Goal: Task Accomplishment & Management: Complete application form

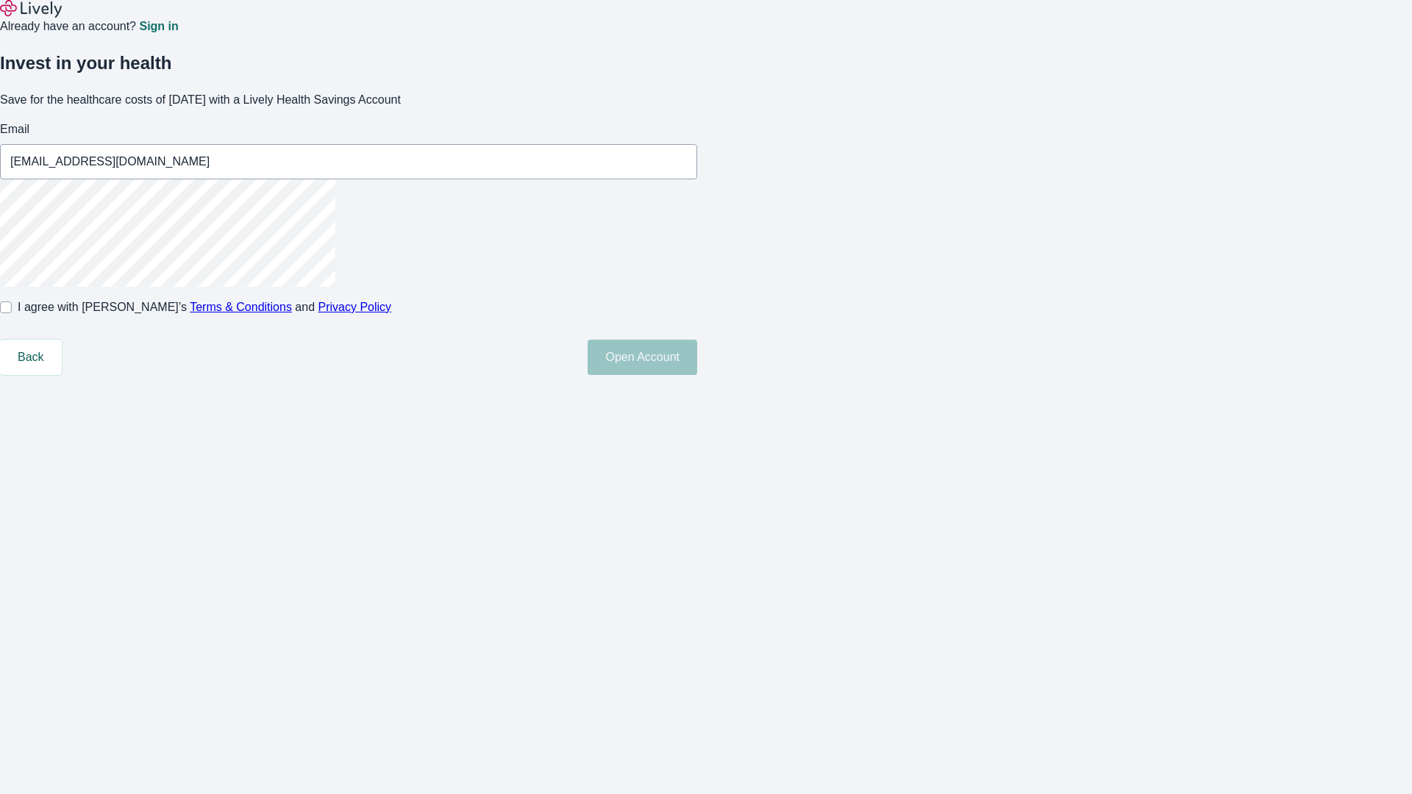
click at [12, 313] on input "I agree with Lively’s Terms & Conditions and Privacy Policy" at bounding box center [6, 307] width 12 height 12
checkbox input "true"
click at [697, 375] on button "Open Account" at bounding box center [643, 357] width 110 height 35
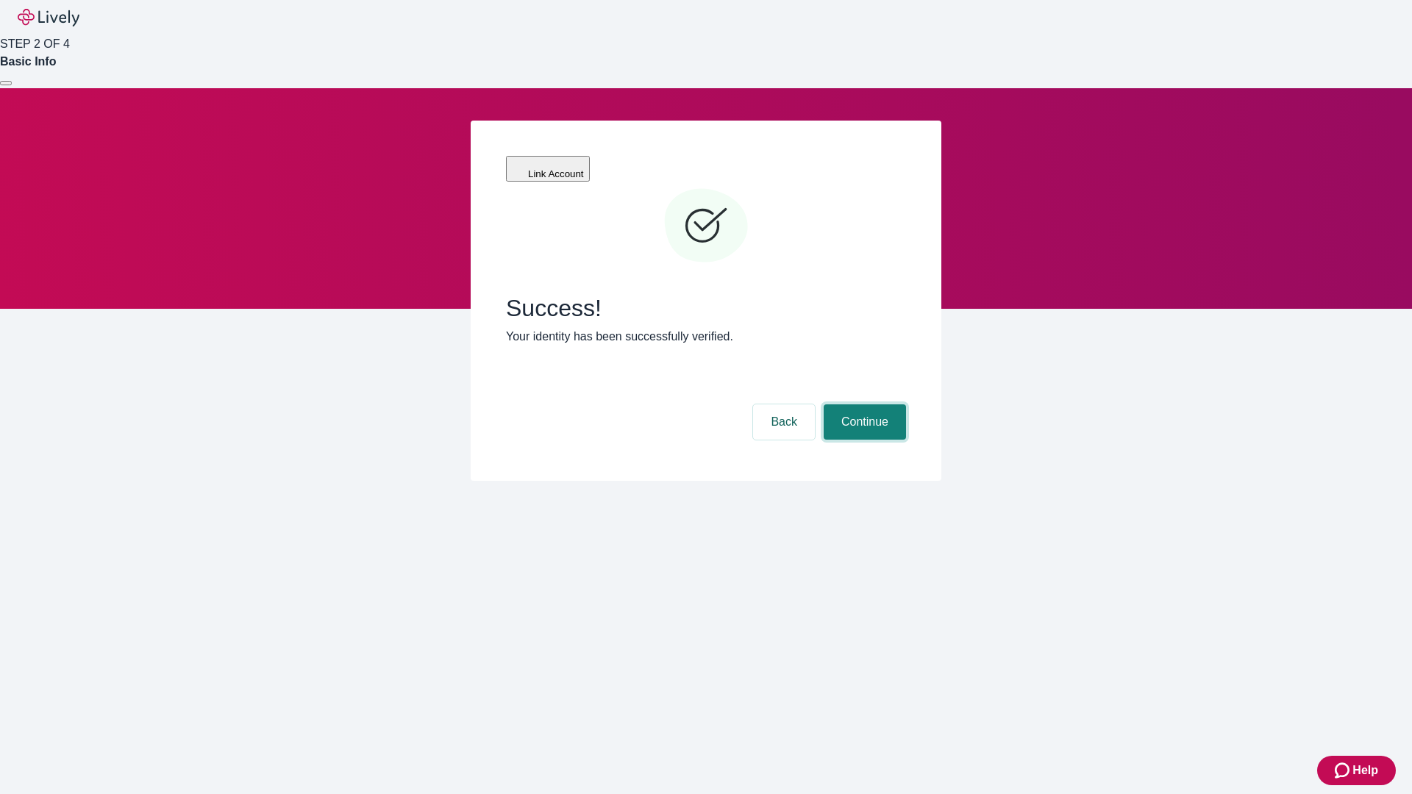
click at [863, 404] on button "Continue" at bounding box center [865, 421] width 82 height 35
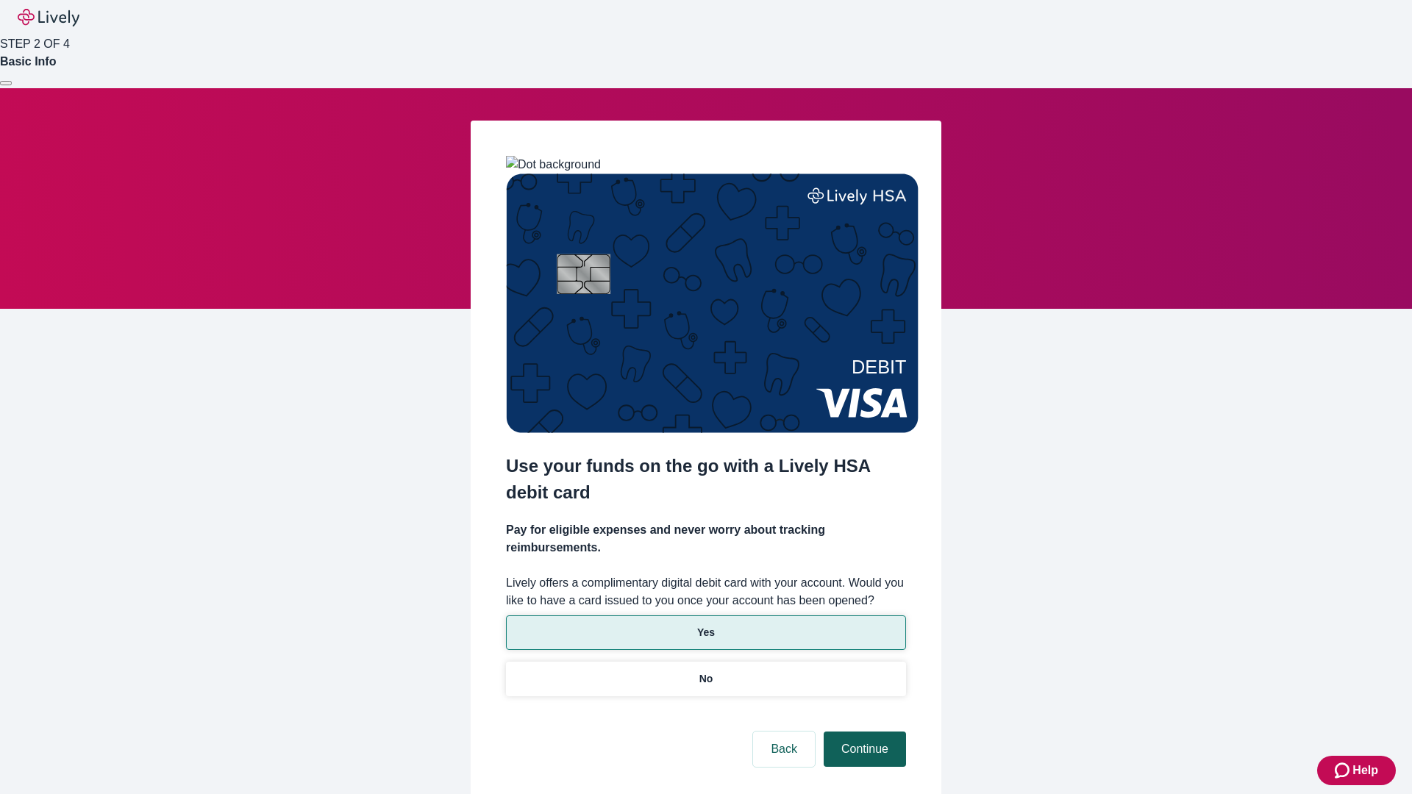
click at [705, 625] on p "Yes" at bounding box center [706, 632] width 18 height 15
click at [863, 732] on button "Continue" at bounding box center [865, 749] width 82 height 35
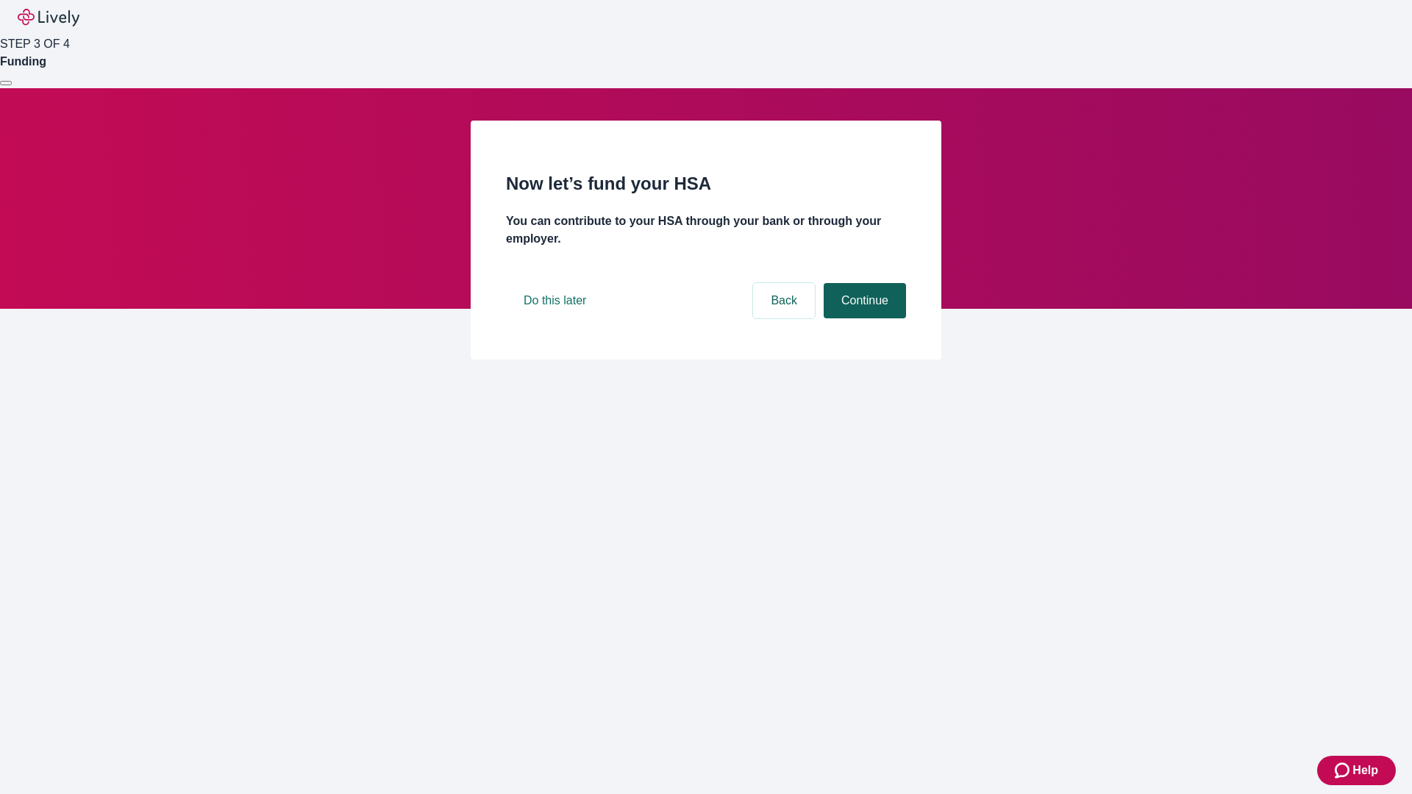
click at [863, 318] on button "Continue" at bounding box center [865, 300] width 82 height 35
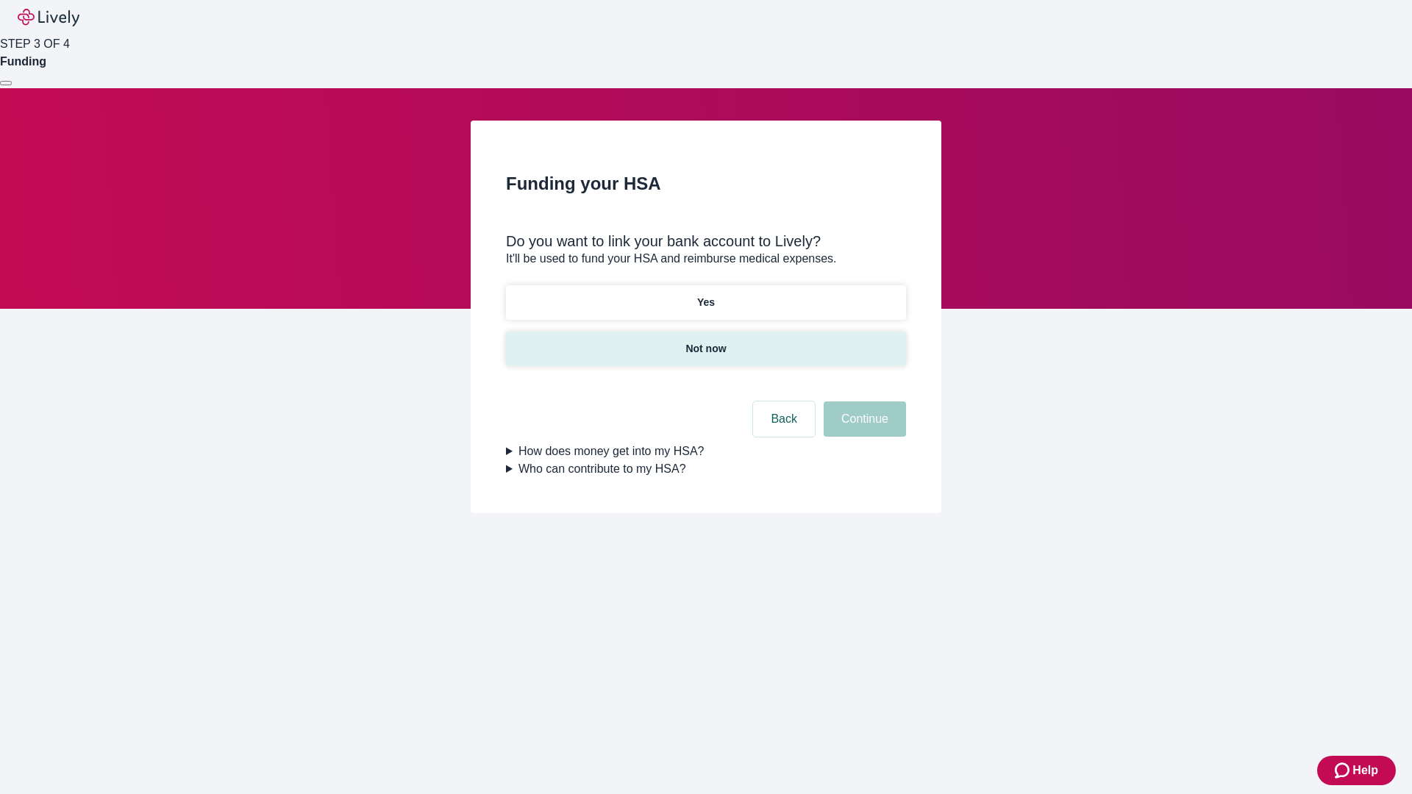
click at [705, 341] on p "Not now" at bounding box center [705, 348] width 40 height 15
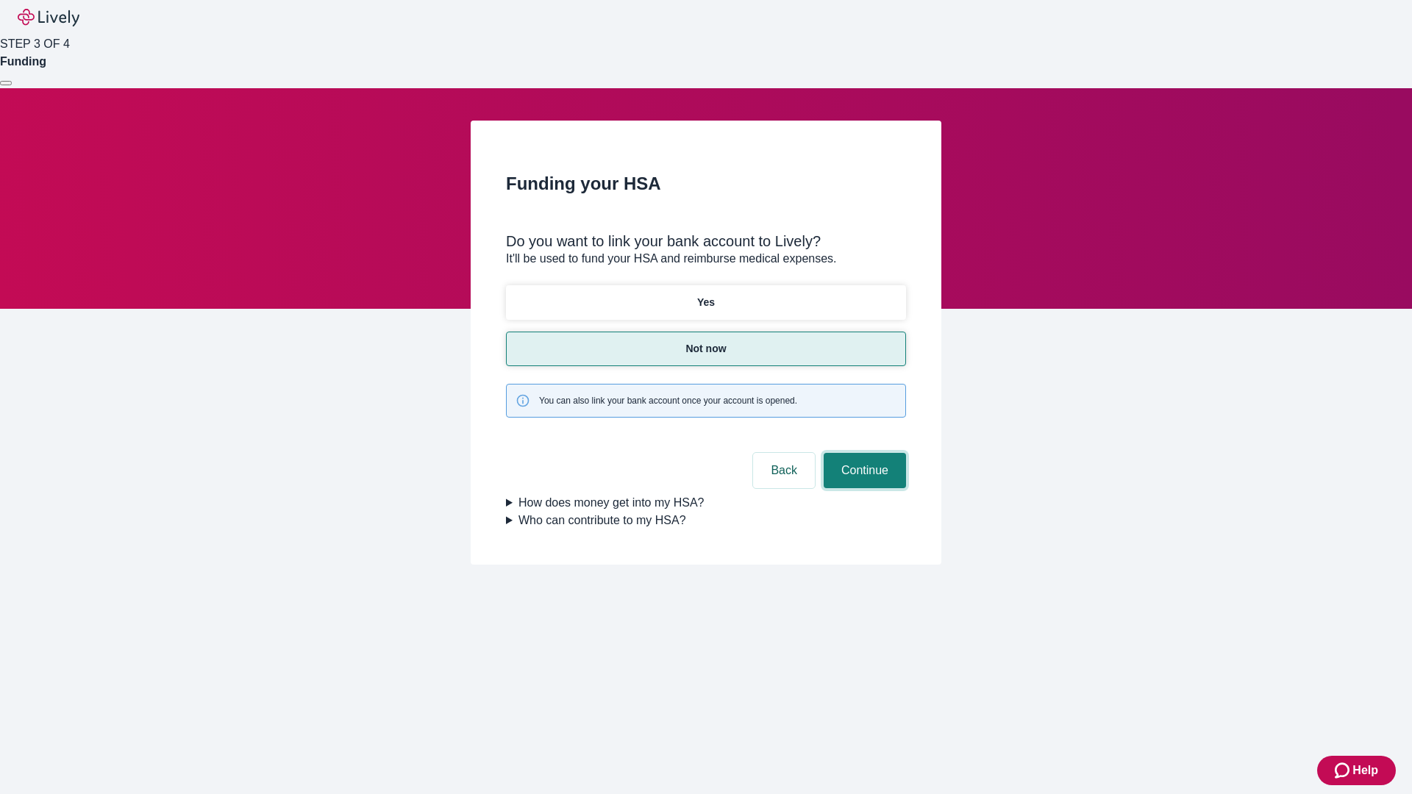
click at [863, 453] on button "Continue" at bounding box center [865, 470] width 82 height 35
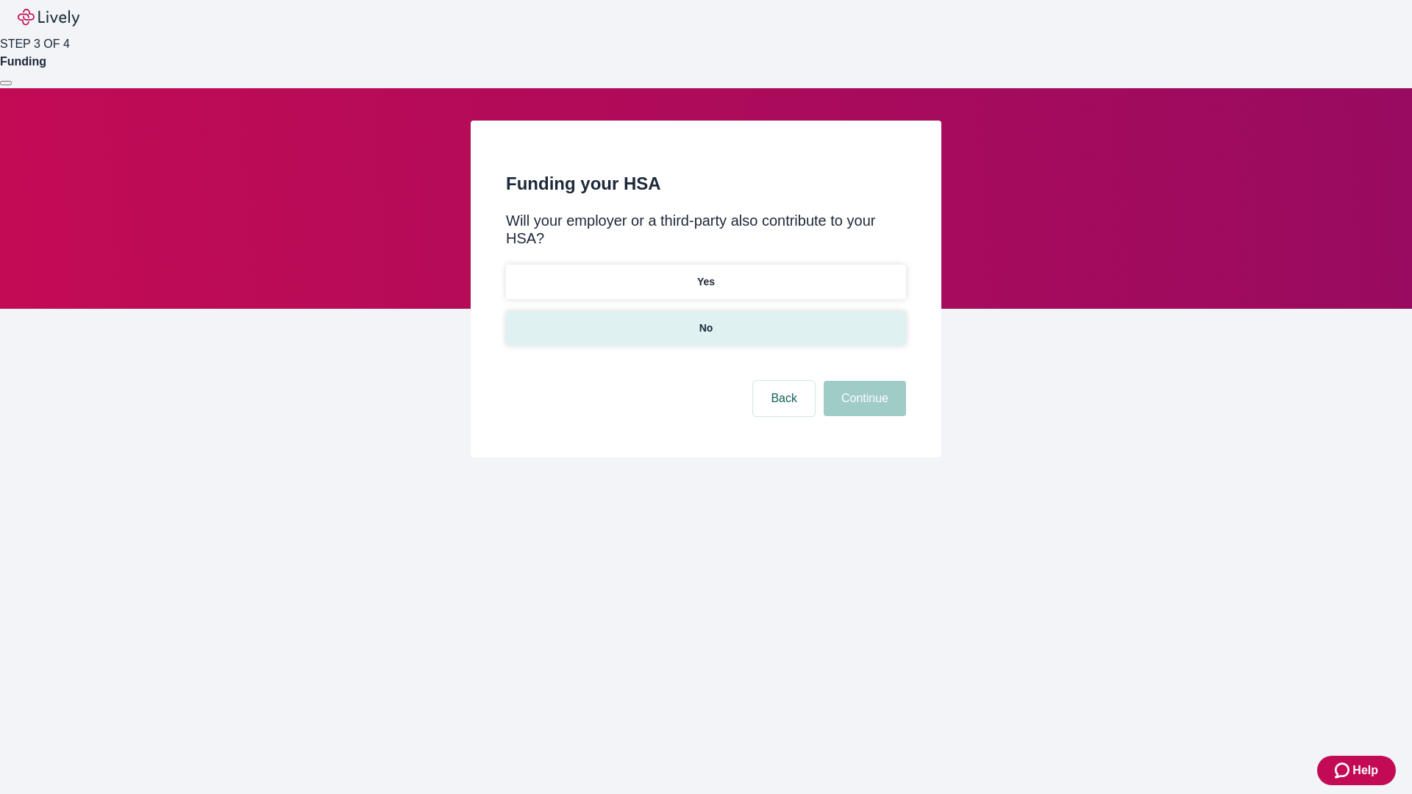
click at [705, 321] on p "No" at bounding box center [706, 328] width 14 height 15
click at [863, 381] on button "Continue" at bounding box center [865, 398] width 82 height 35
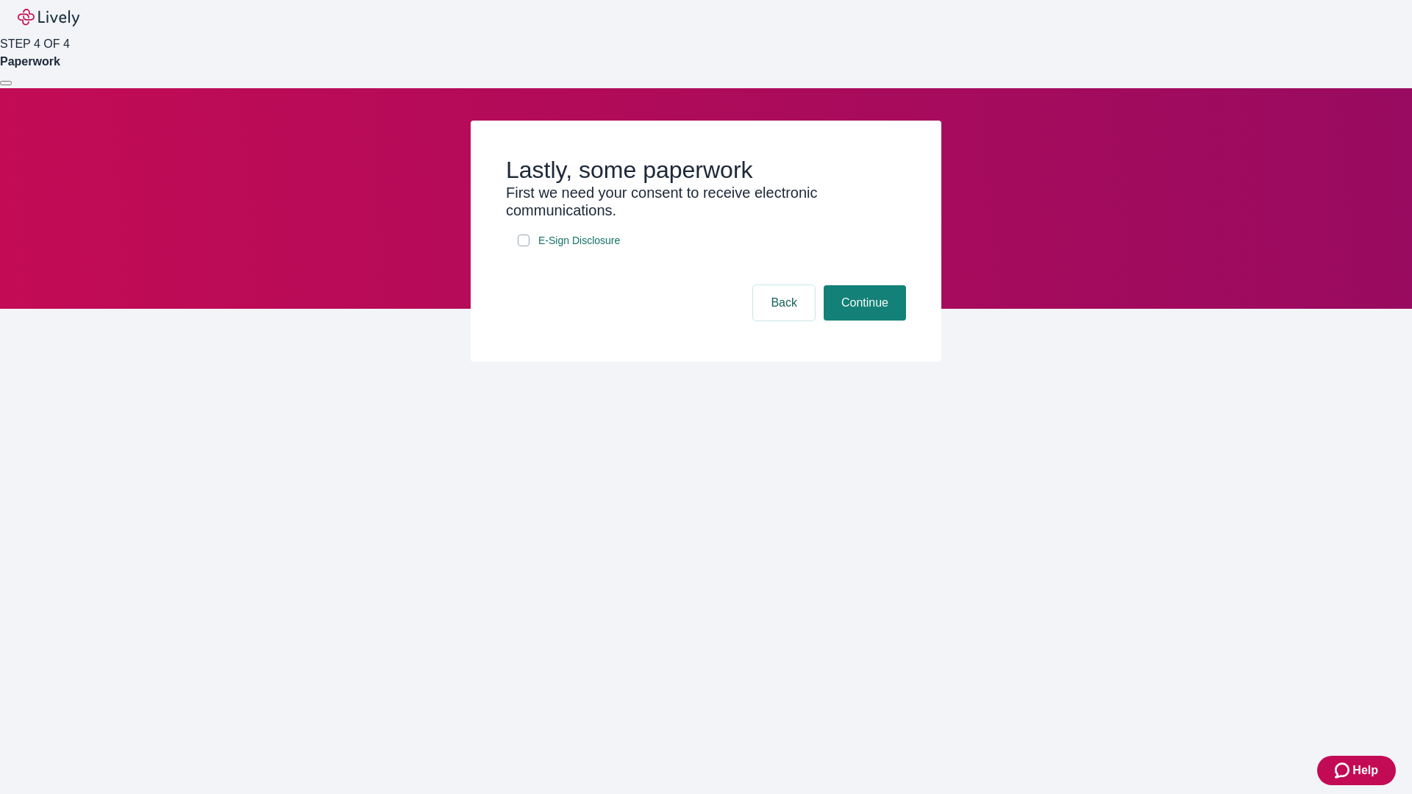
click at [524, 246] on input "E-Sign Disclosure" at bounding box center [524, 241] width 12 height 12
checkbox input "true"
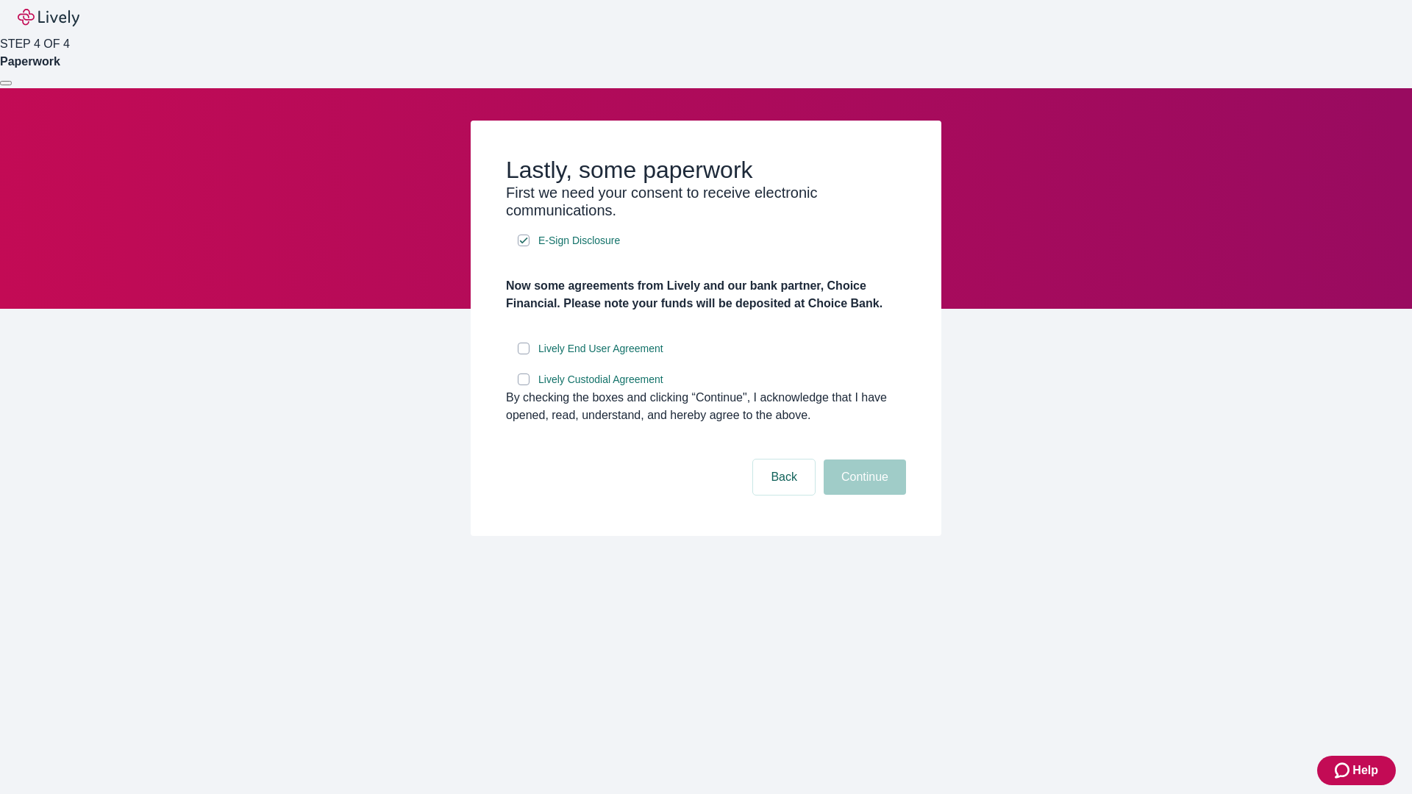
click at [524, 354] on input "Lively End User Agreement" at bounding box center [524, 349] width 12 height 12
checkbox input "true"
click at [524, 385] on input "Lively Custodial Agreement" at bounding box center [524, 380] width 12 height 12
checkbox input "true"
click at [863, 495] on button "Continue" at bounding box center [865, 477] width 82 height 35
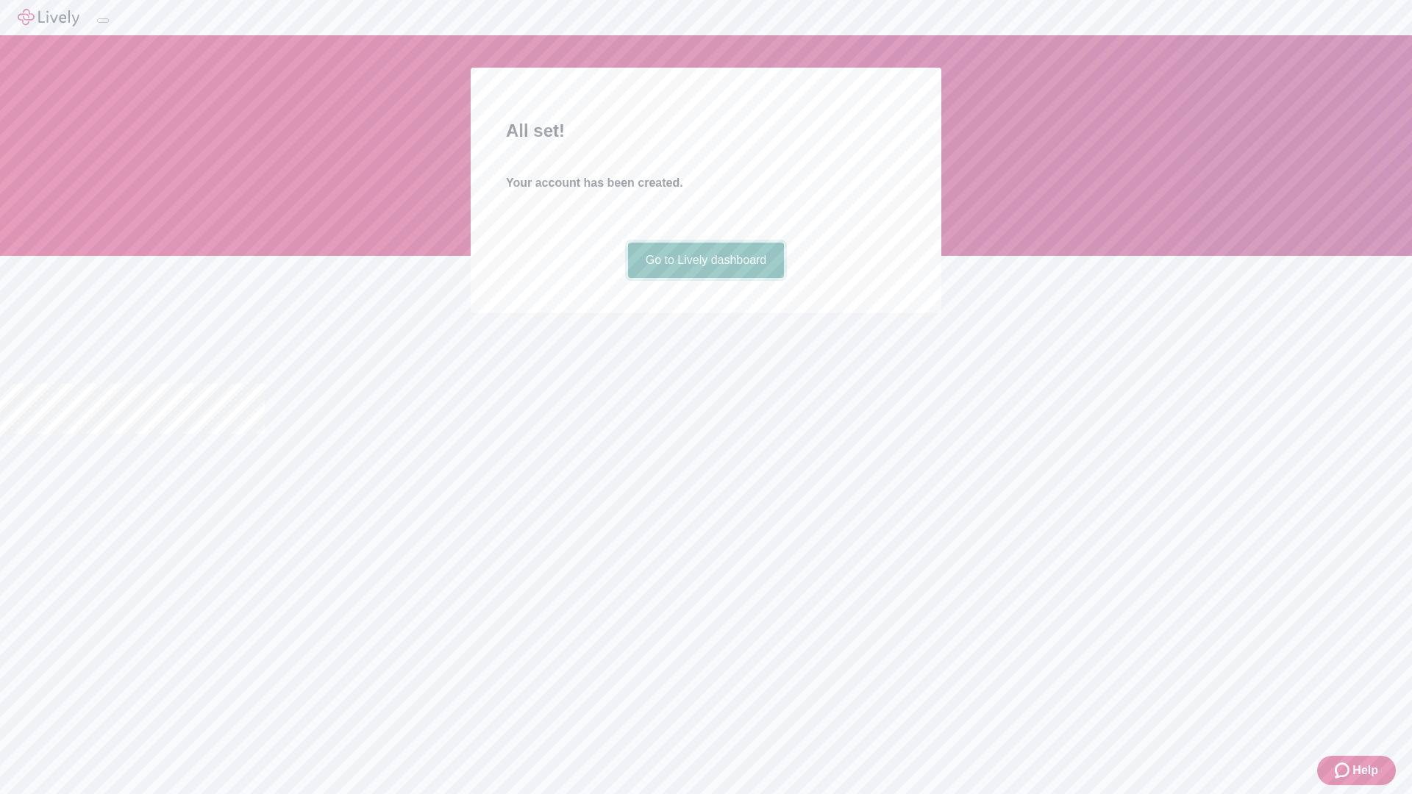
click at [705, 278] on link "Go to Lively dashboard" at bounding box center [706, 260] width 157 height 35
